Goal: Information Seeking & Learning: Learn about a topic

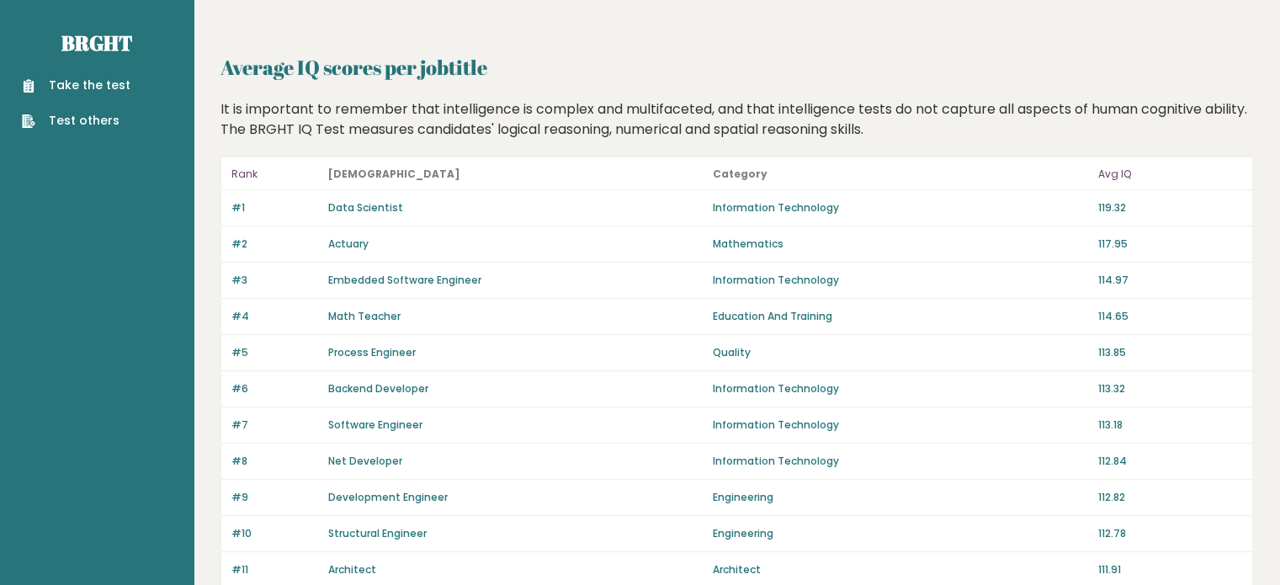
click at [1098, 205] on p "119.32" at bounding box center [1170, 207] width 144 height 15
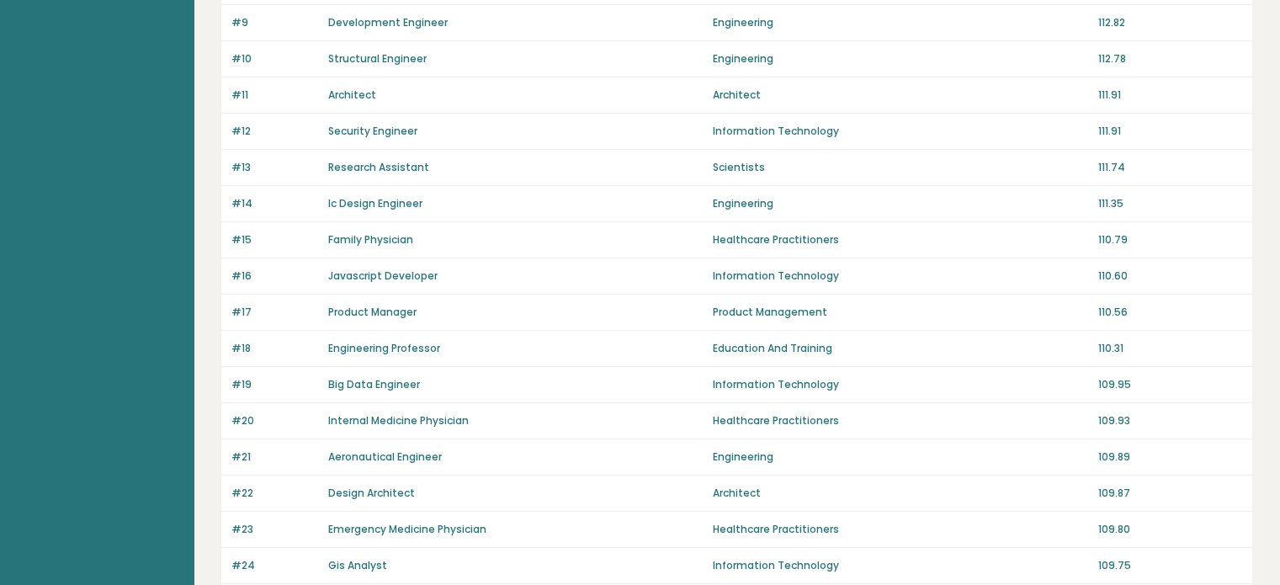
scroll to position [505, 0]
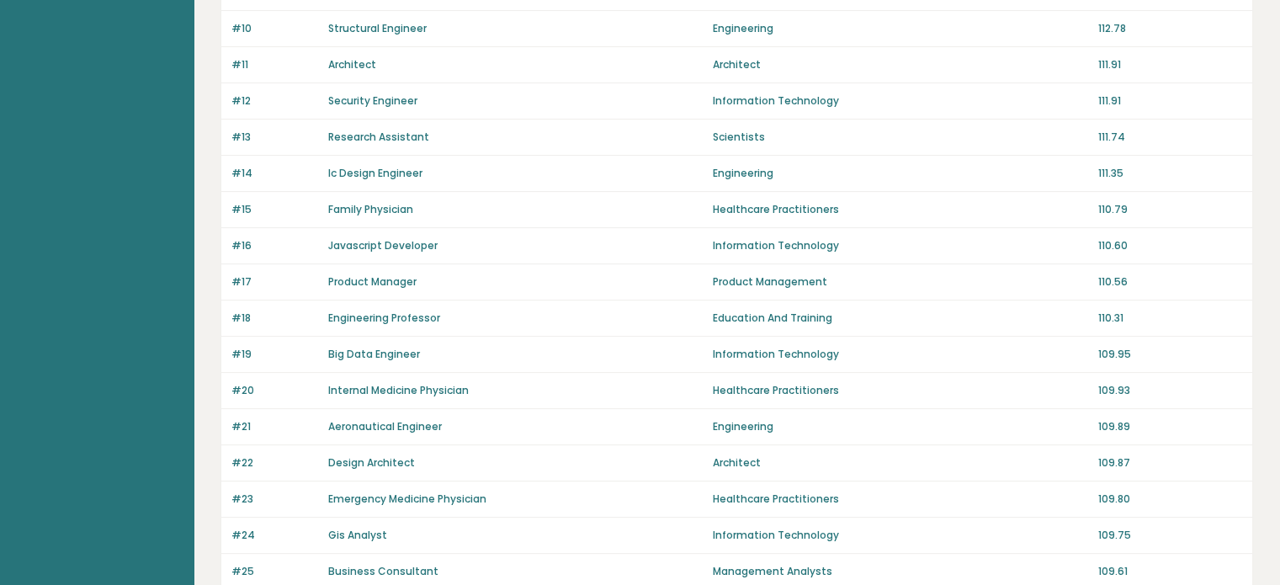
click at [1092, 201] on div "#15 Family Physician Healthcare Practitioners 110.79" at bounding box center [736, 210] width 1031 height 36
click at [1107, 206] on p "110.79" at bounding box center [1170, 209] width 144 height 15
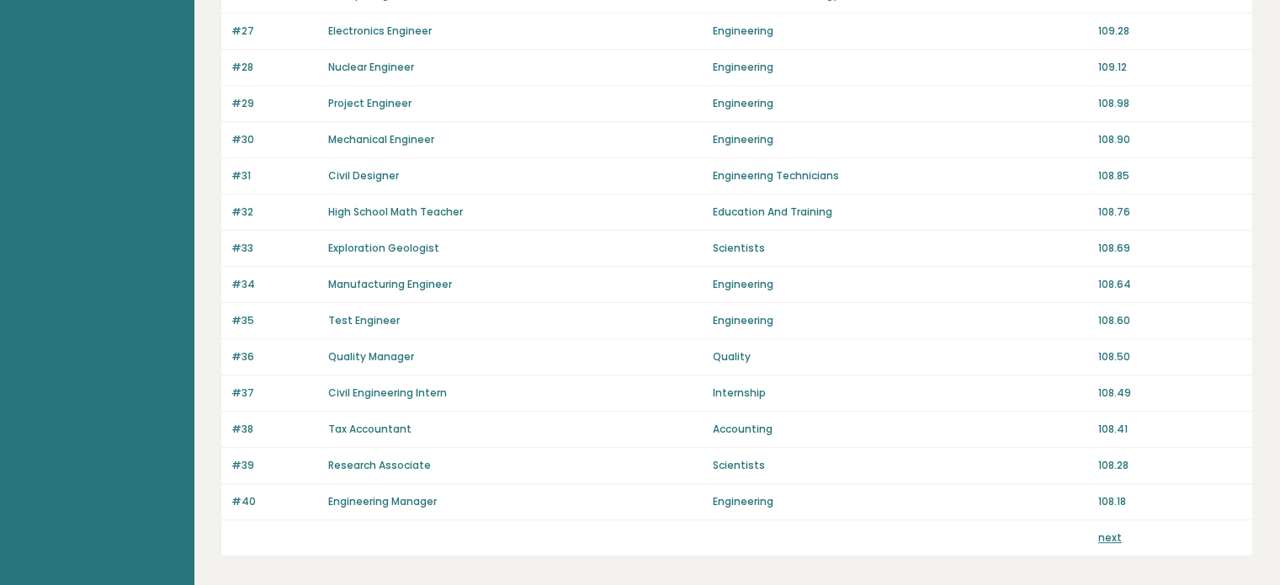
scroll to position [1189, 0]
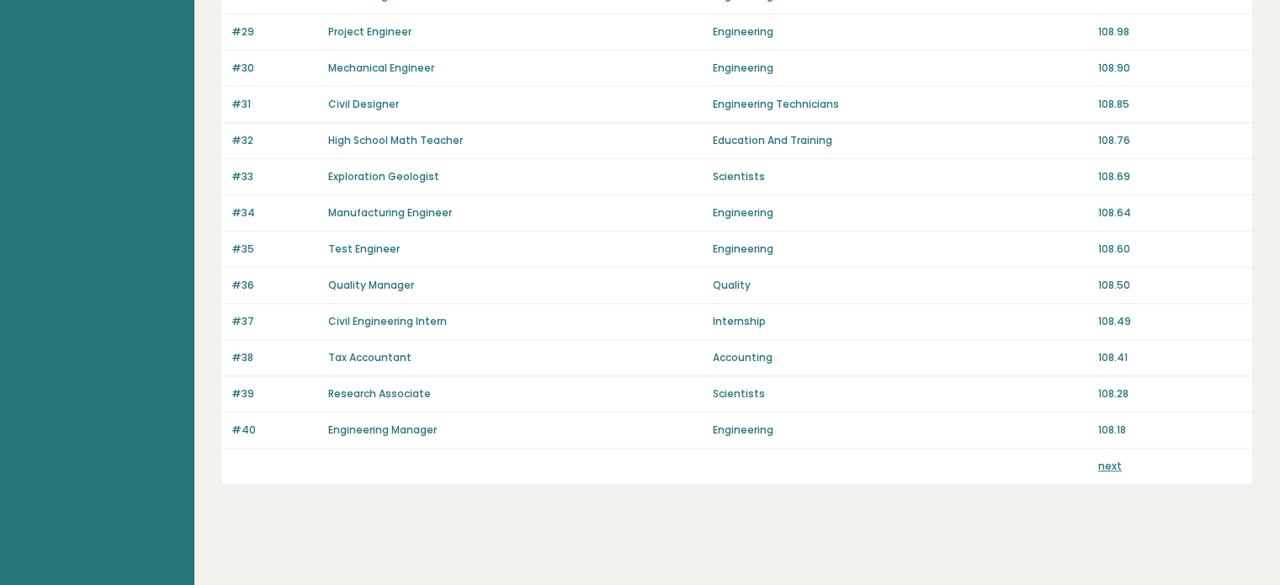
click at [1106, 458] on link "next" at bounding box center [1110, 465] width 24 height 14
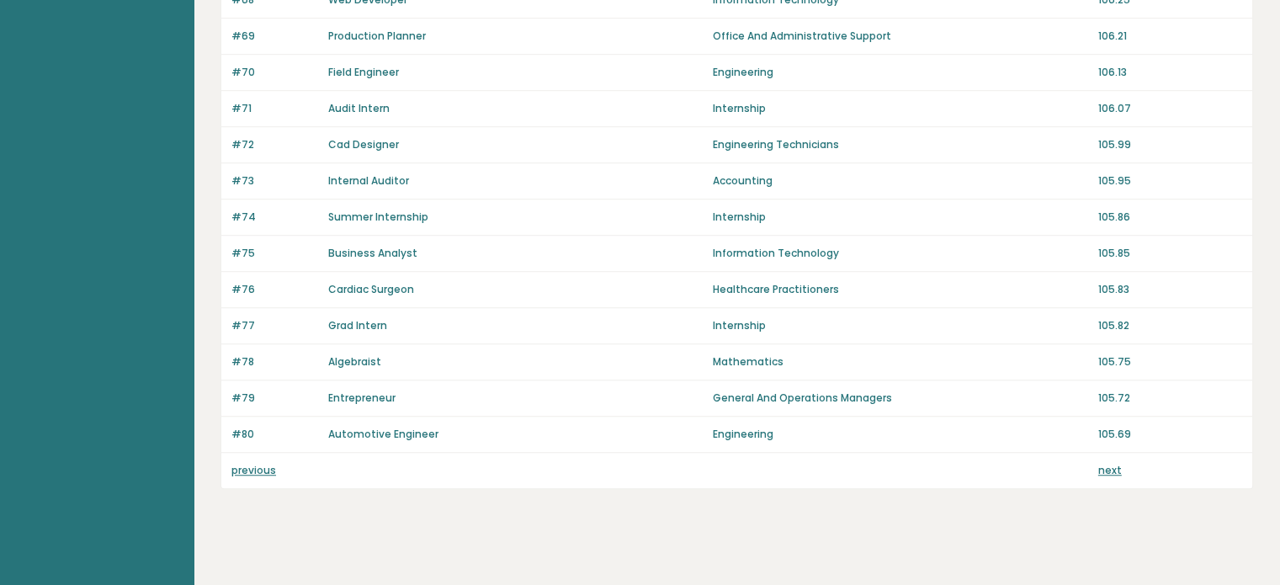
scroll to position [1189, 0]
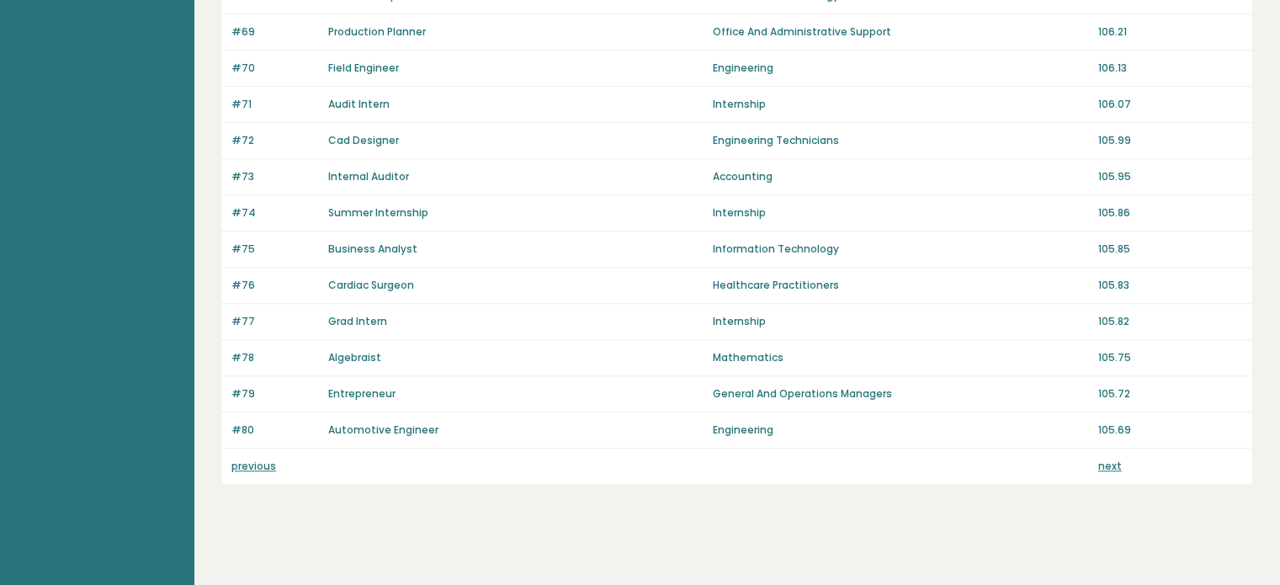
click at [1105, 458] on link "next" at bounding box center [1110, 465] width 24 height 14
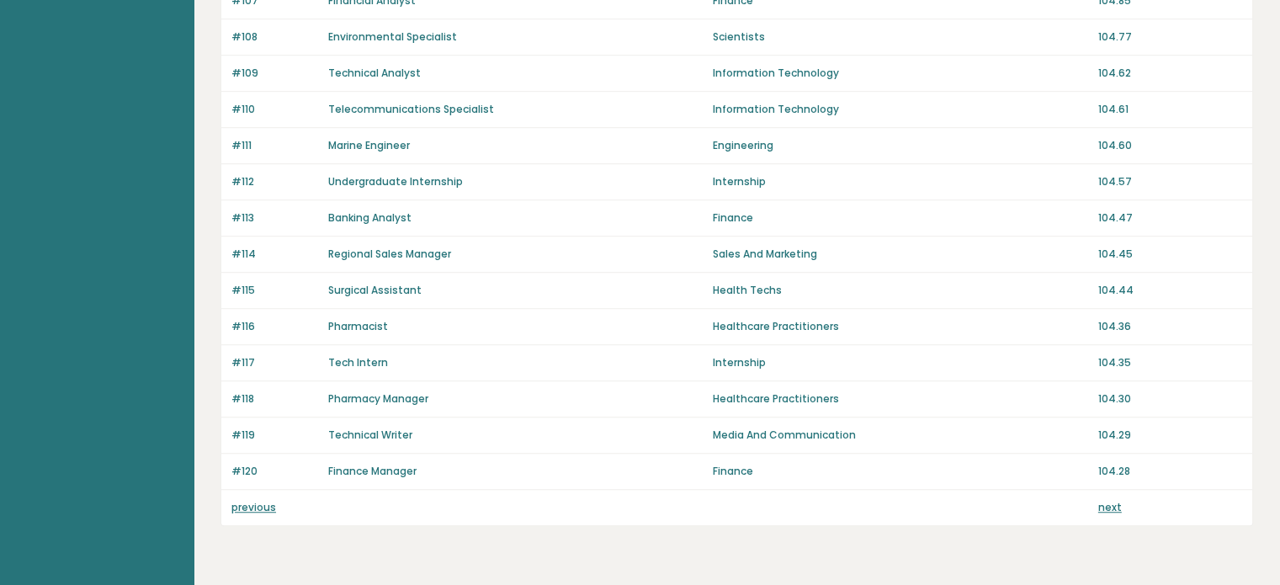
scroll to position [1189, 0]
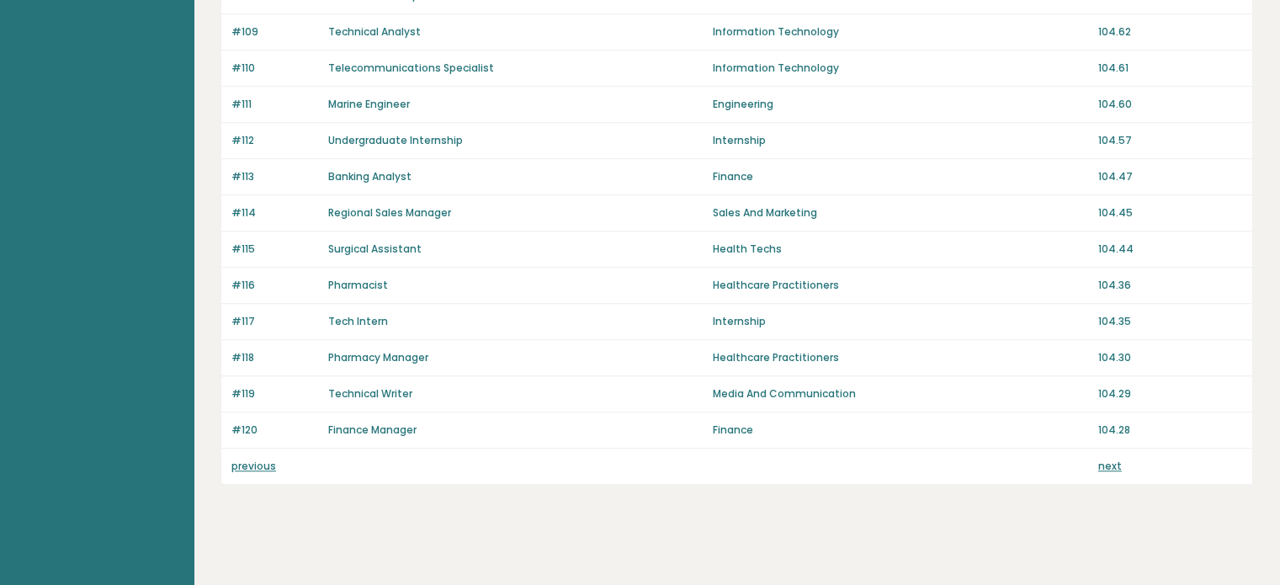
click at [1098, 458] on link "next" at bounding box center [1110, 465] width 24 height 14
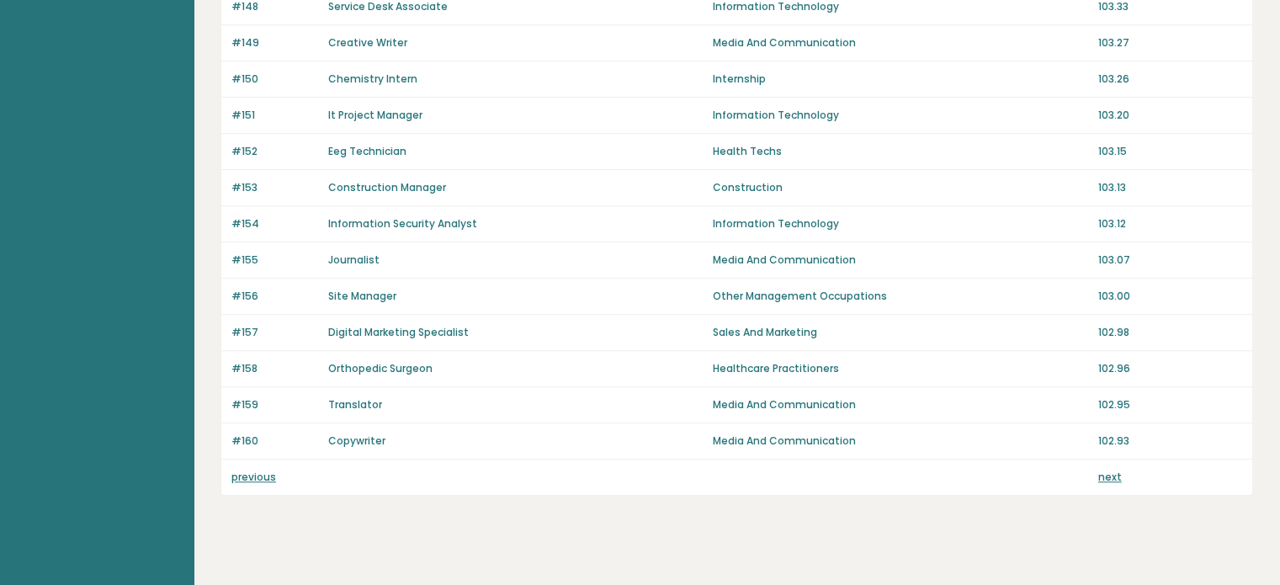
scroll to position [1189, 0]
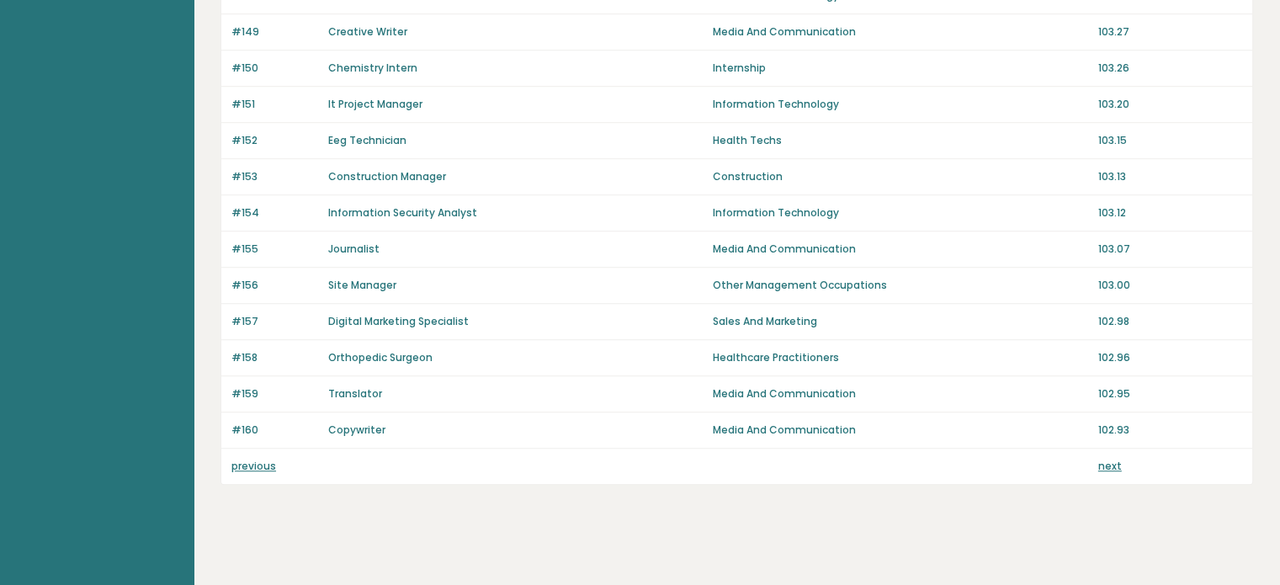
click at [1113, 458] on link "next" at bounding box center [1110, 465] width 24 height 14
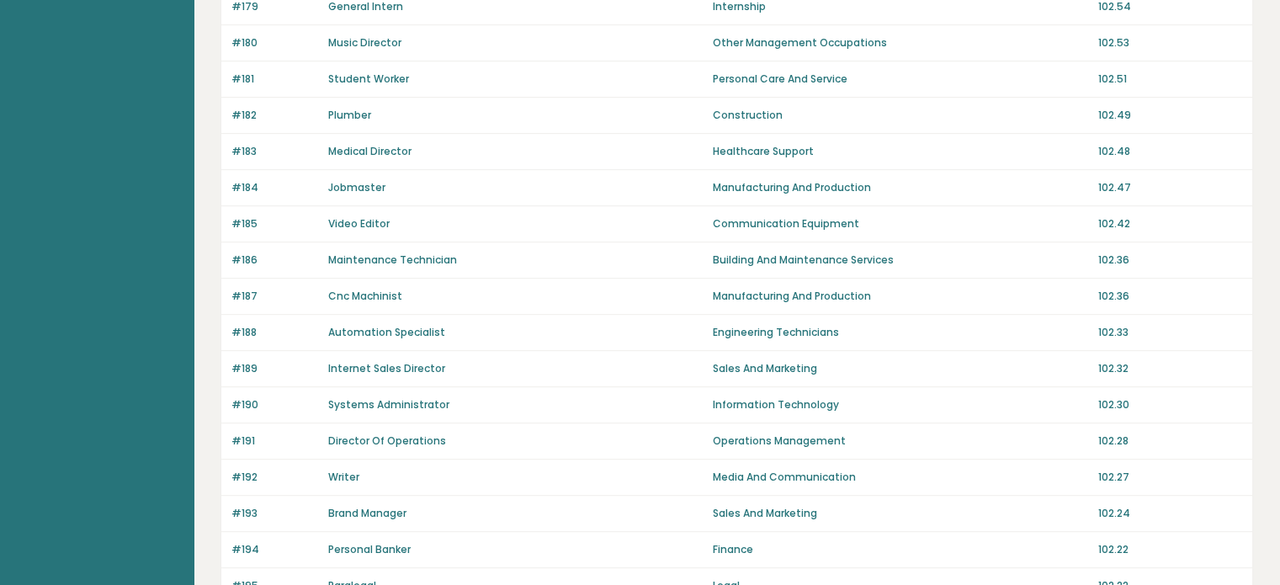
scroll to position [1189, 0]
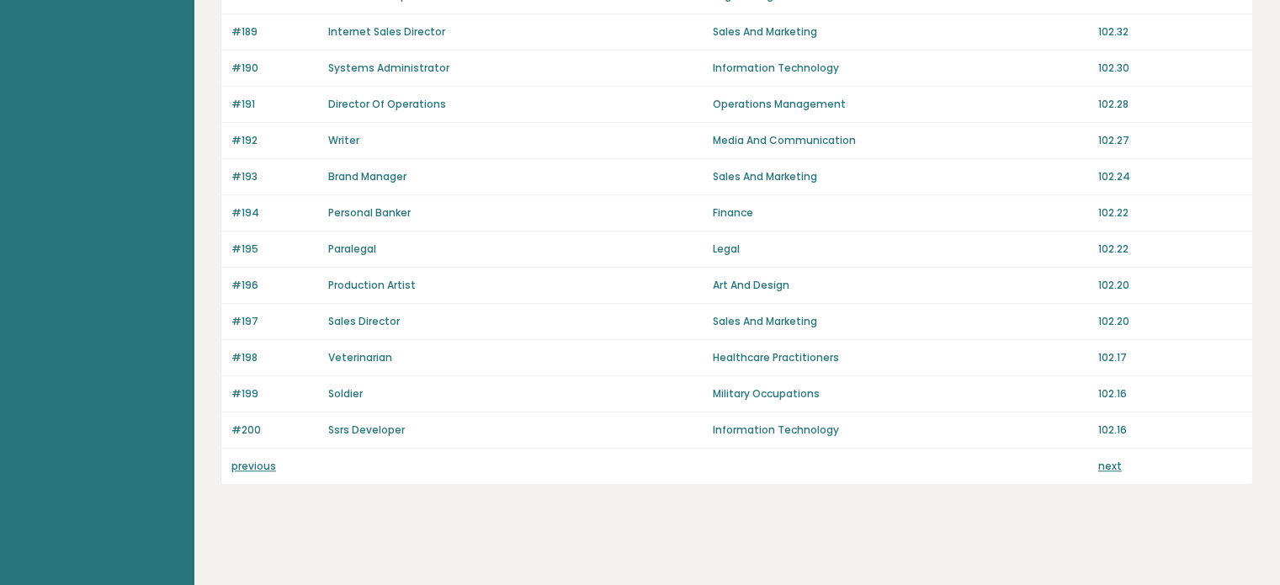
click at [1107, 458] on link "next" at bounding box center [1110, 465] width 24 height 14
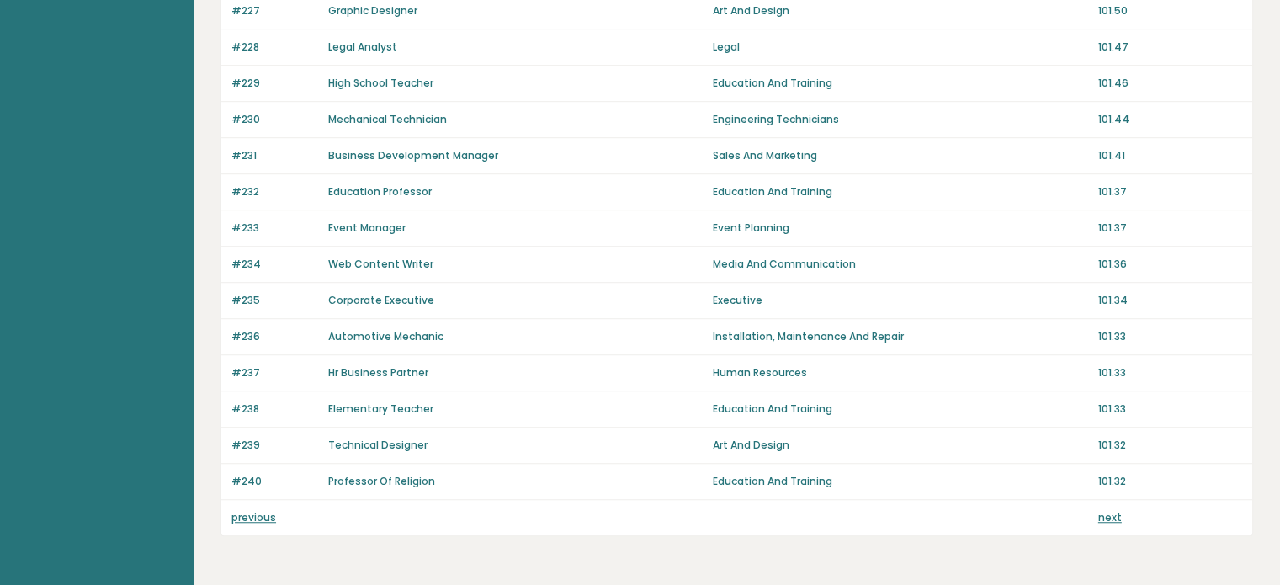
scroll to position [1189, 0]
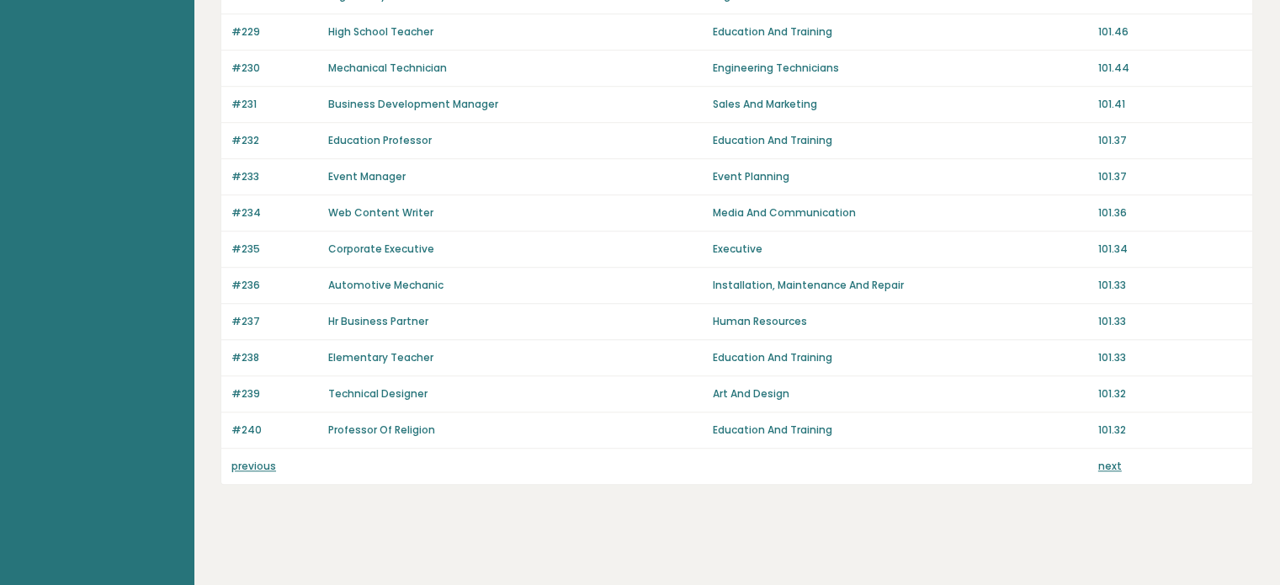
click at [1114, 458] on link "next" at bounding box center [1110, 465] width 24 height 14
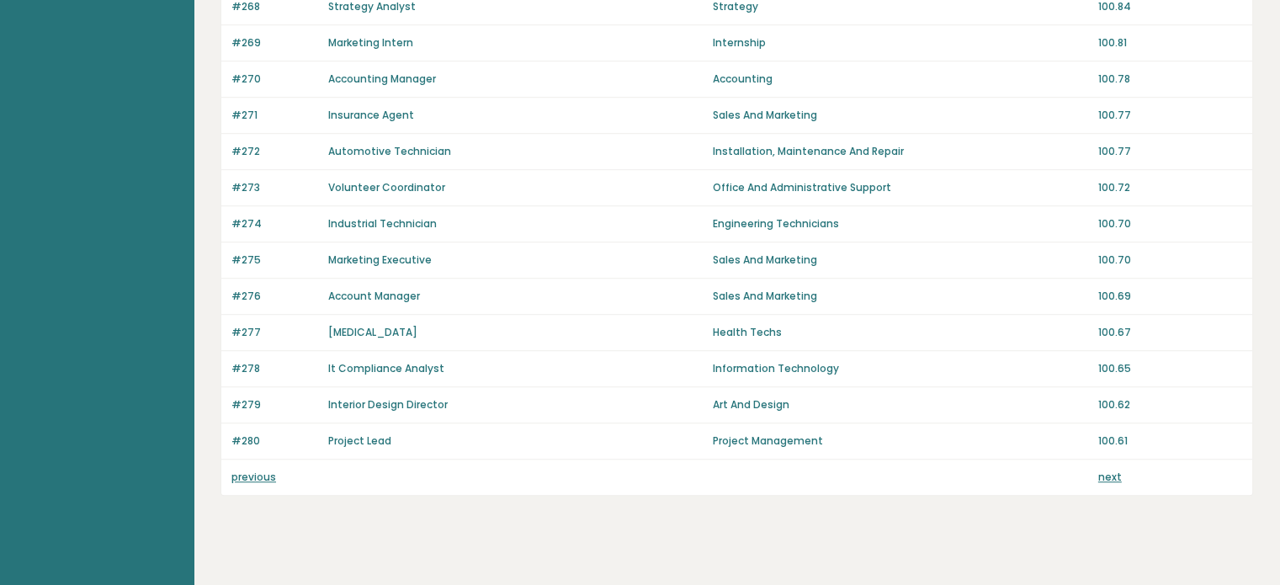
scroll to position [1189, 0]
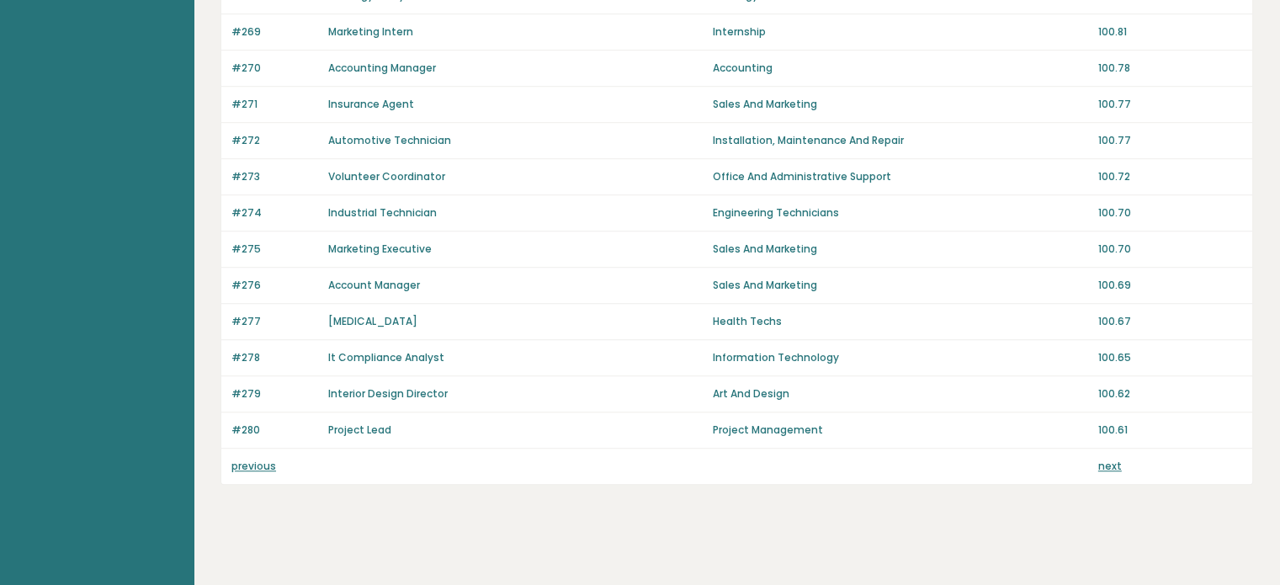
click at [1108, 458] on link "next" at bounding box center [1110, 465] width 24 height 14
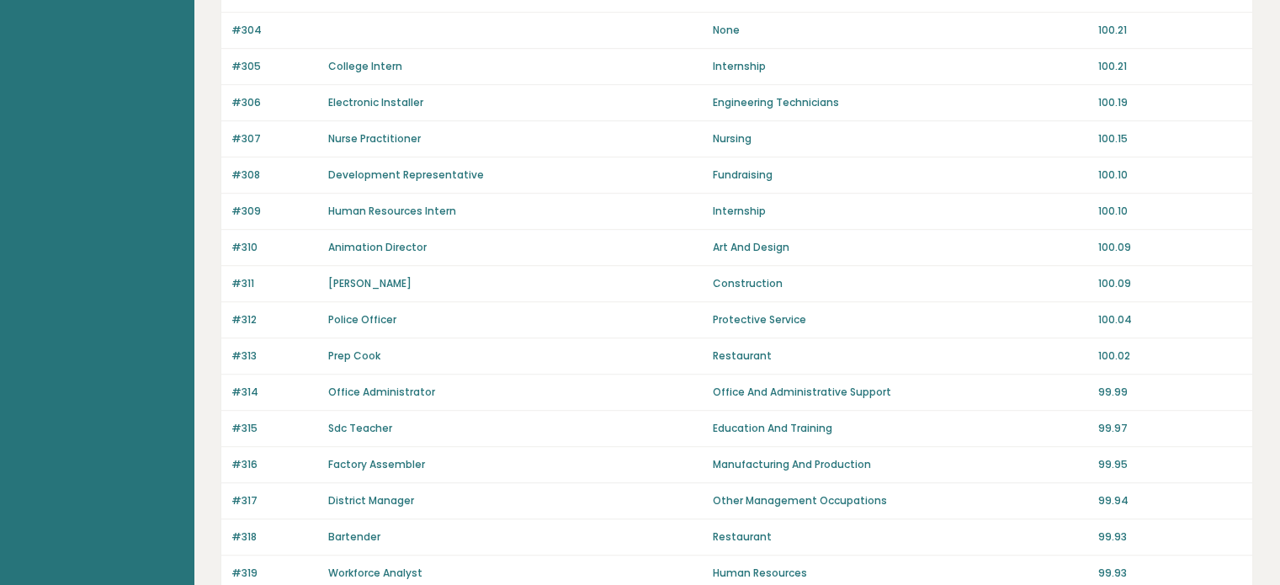
scroll to position [1189, 0]
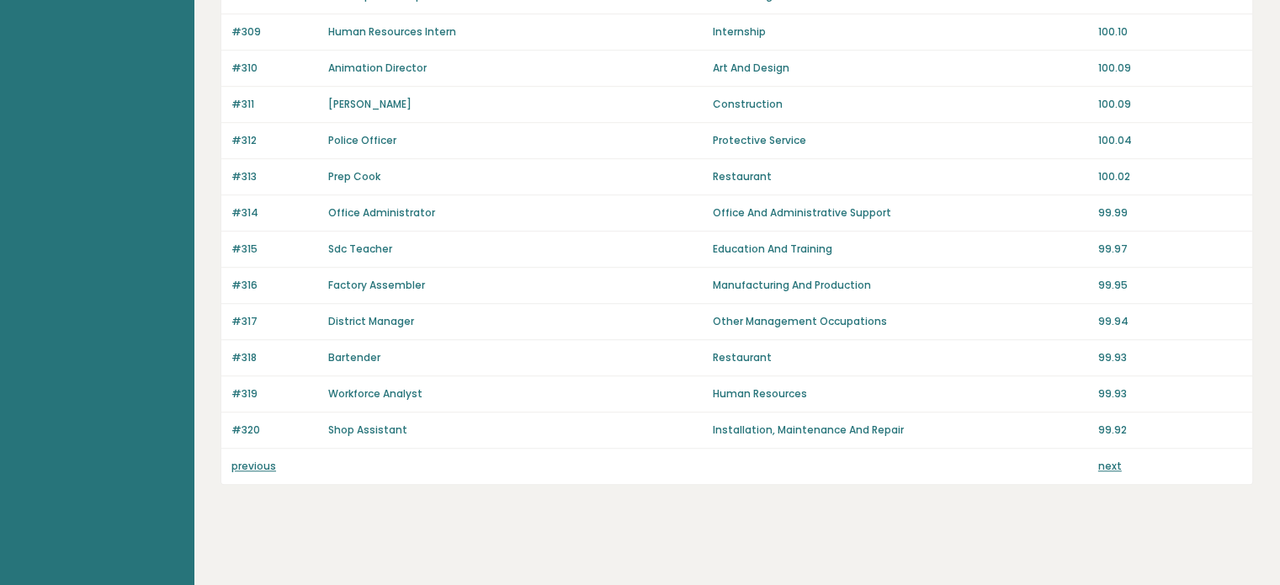
click at [1108, 462] on link "next" at bounding box center [1110, 465] width 24 height 14
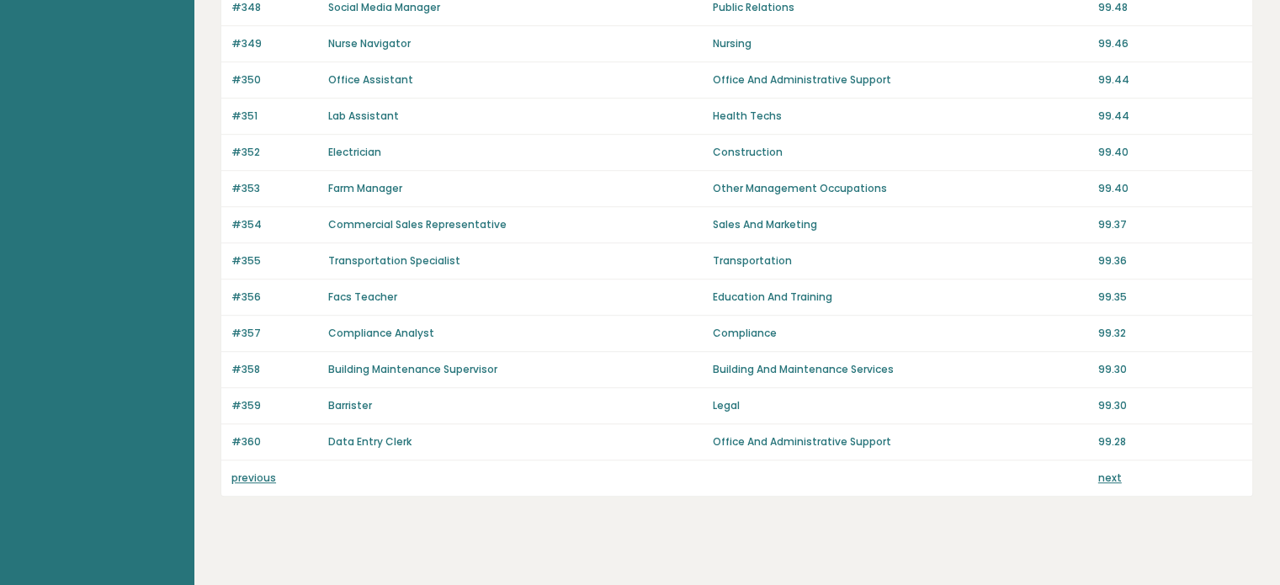
scroll to position [1189, 0]
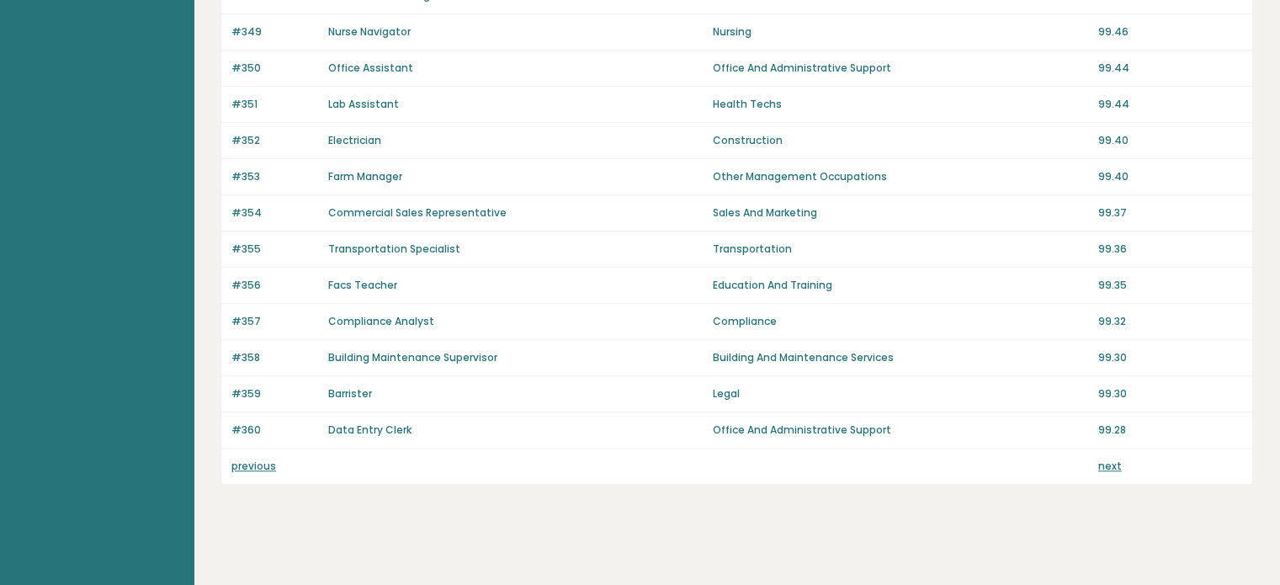
click at [1104, 460] on link "next" at bounding box center [1110, 465] width 24 height 14
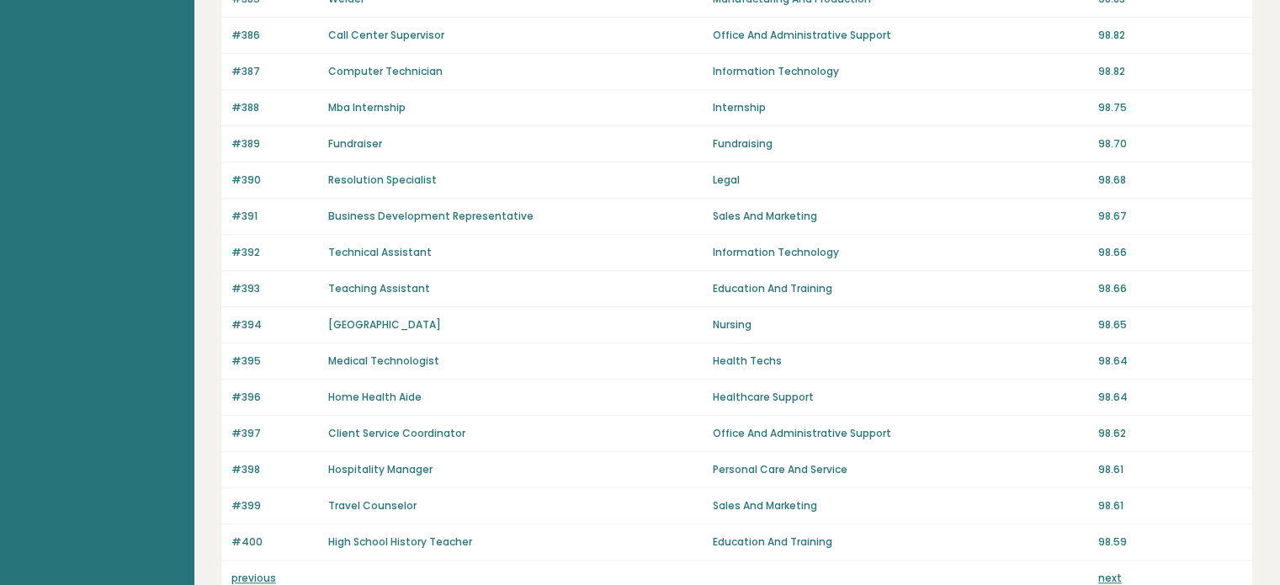
scroll to position [1189, 0]
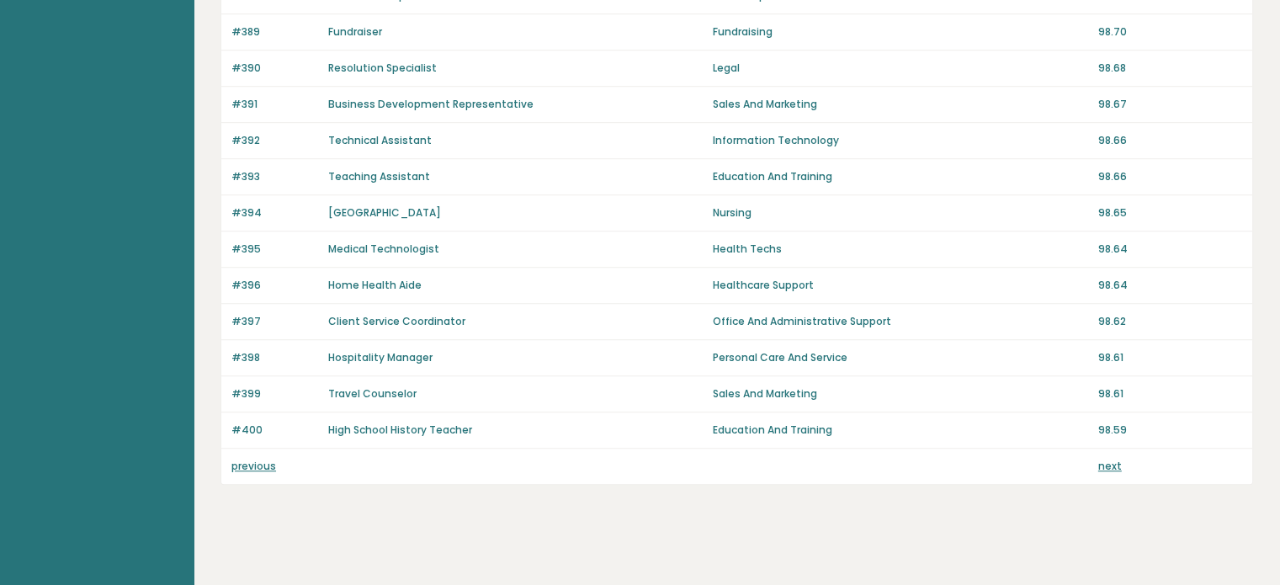
click at [1110, 458] on link "next" at bounding box center [1110, 465] width 24 height 14
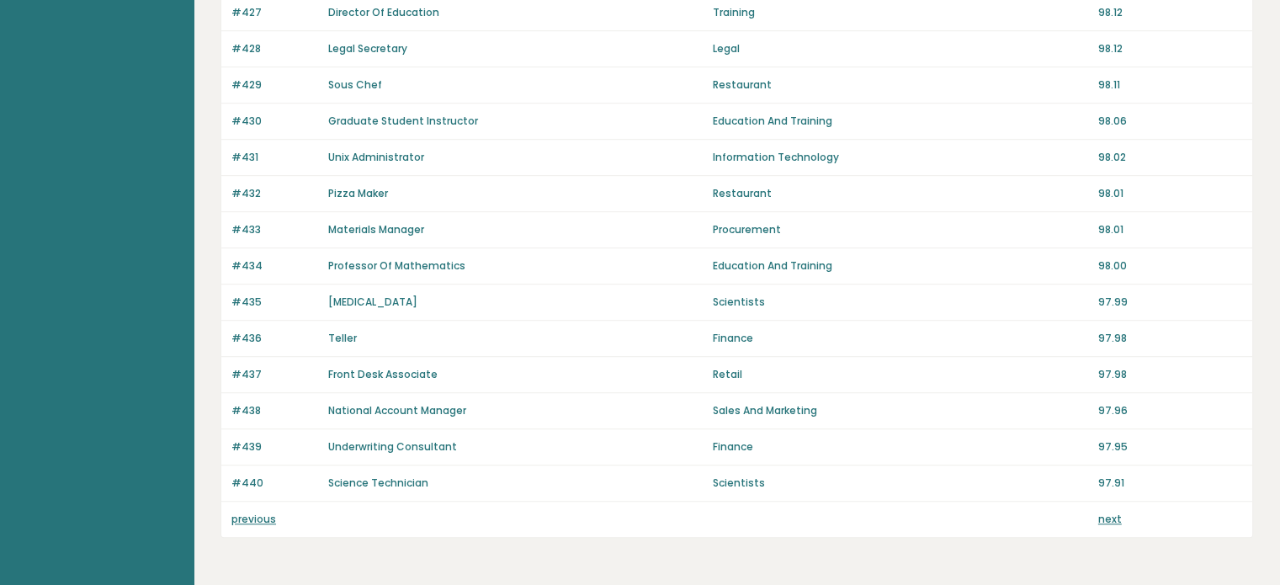
scroll to position [1189, 0]
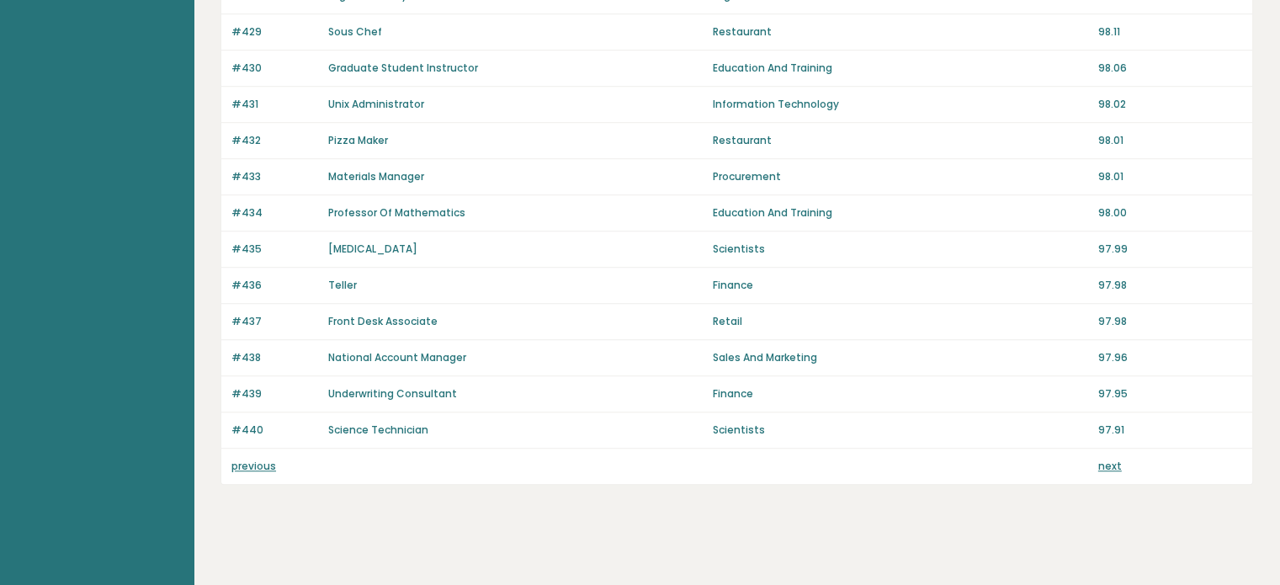
click at [1105, 464] on link "next" at bounding box center [1110, 465] width 24 height 14
click at [1110, 458] on link "next" at bounding box center [1110, 465] width 24 height 14
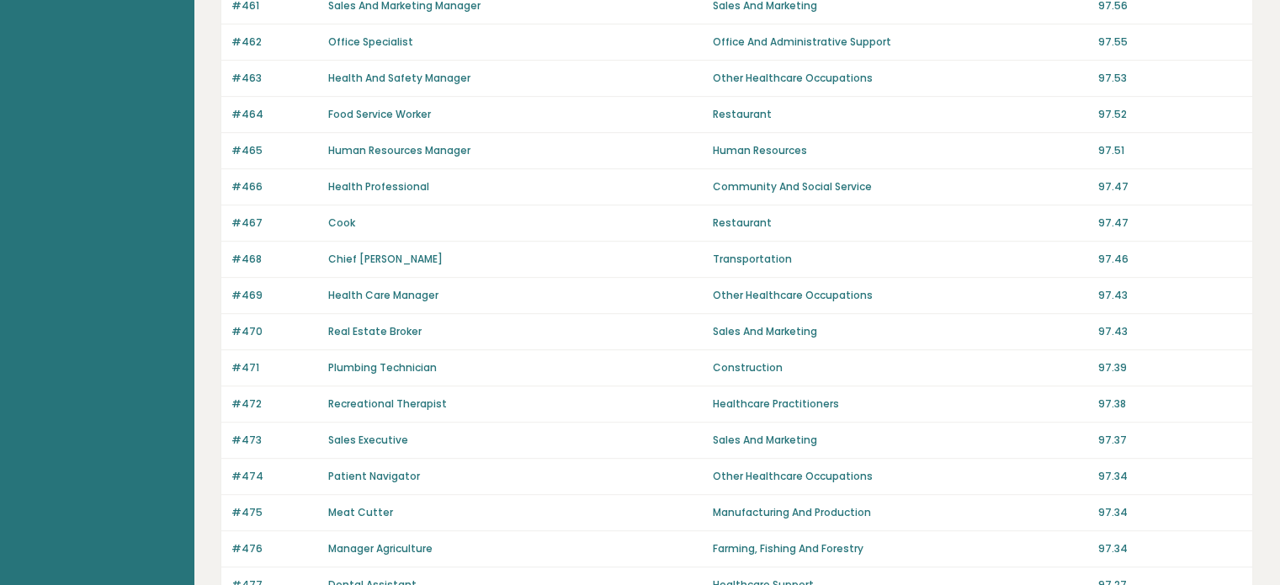
scroll to position [1189, 0]
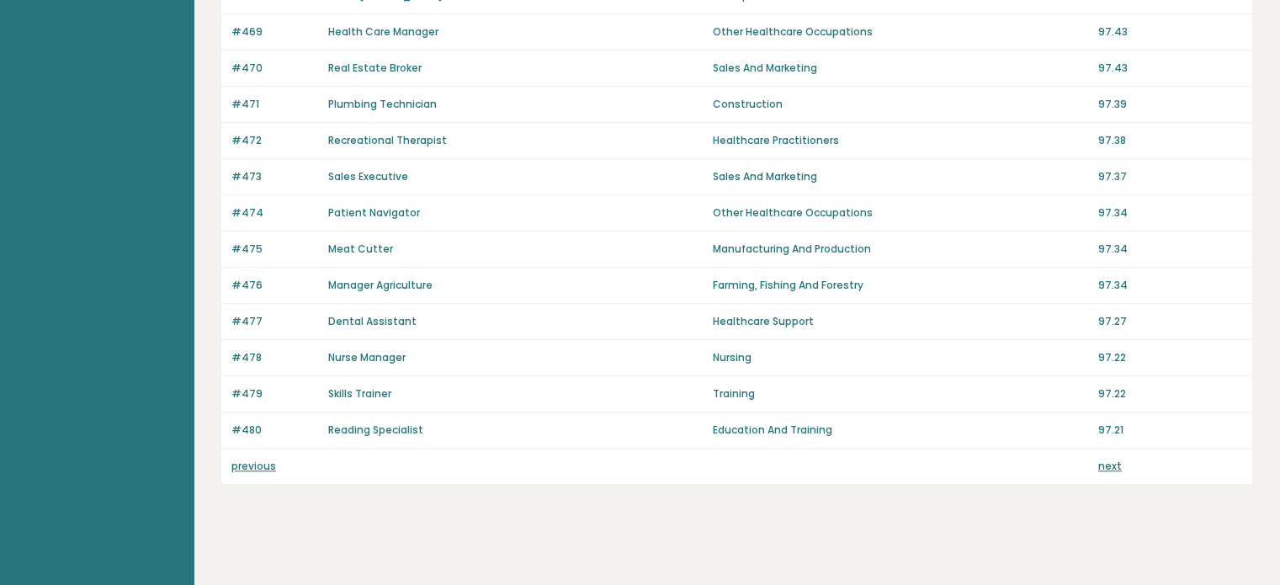
click at [1105, 458] on link "next" at bounding box center [1110, 465] width 24 height 14
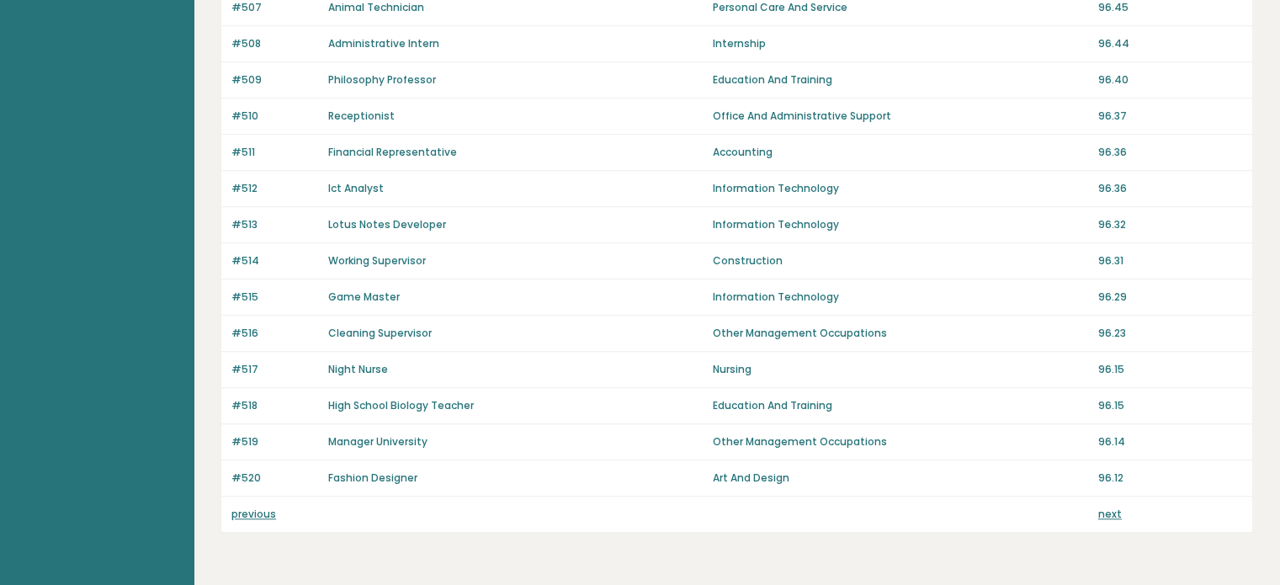
scroll to position [1189, 0]
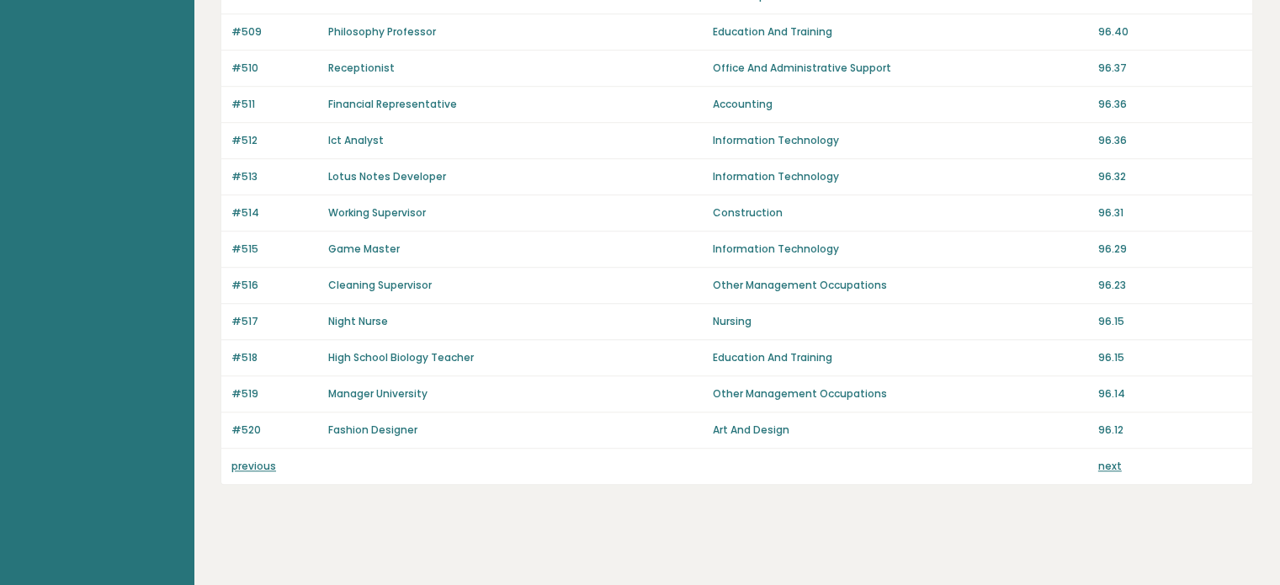
click at [1118, 458] on link "next" at bounding box center [1110, 465] width 24 height 14
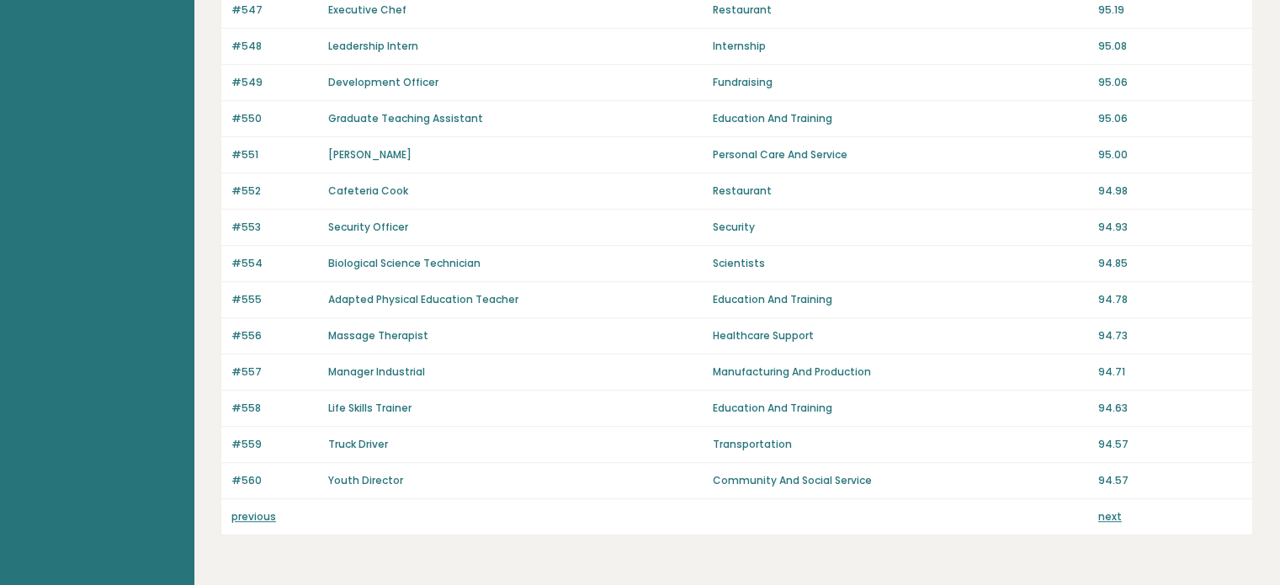
scroll to position [1189, 0]
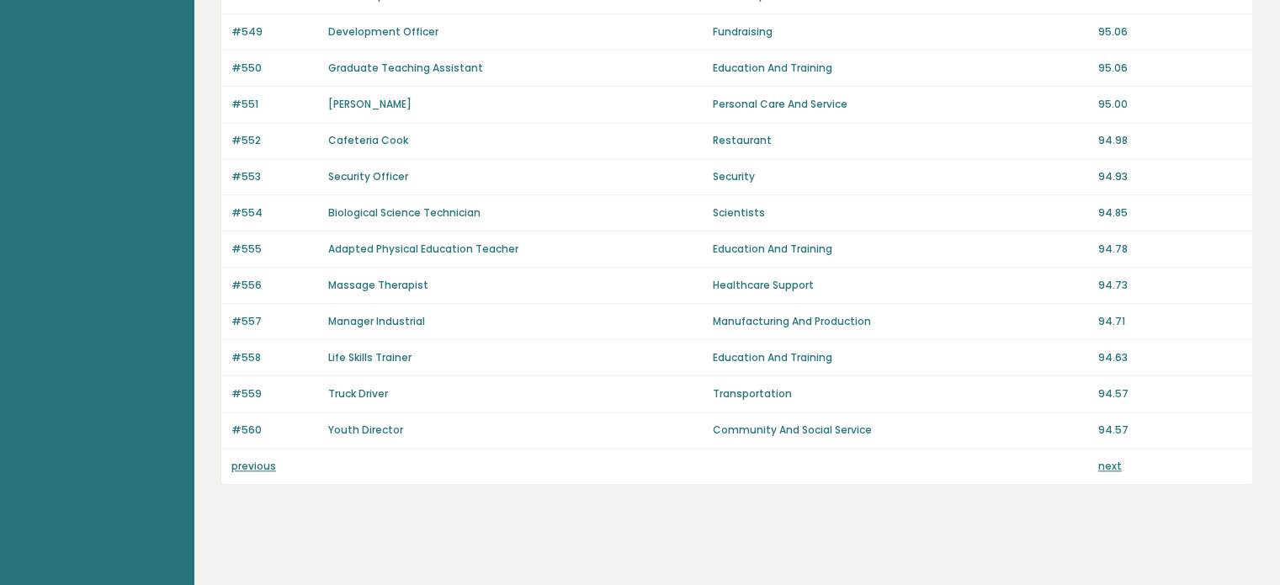
click at [1110, 461] on link "next" at bounding box center [1110, 465] width 24 height 14
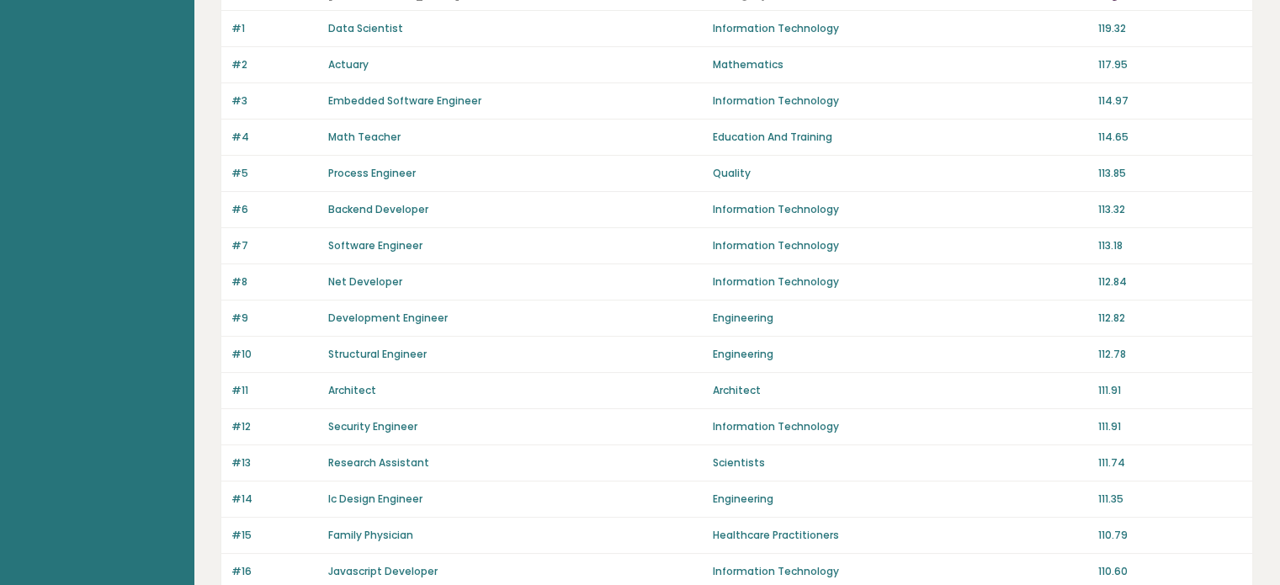
scroll to position [84, 0]
